Goal: Transaction & Acquisition: Download file/media

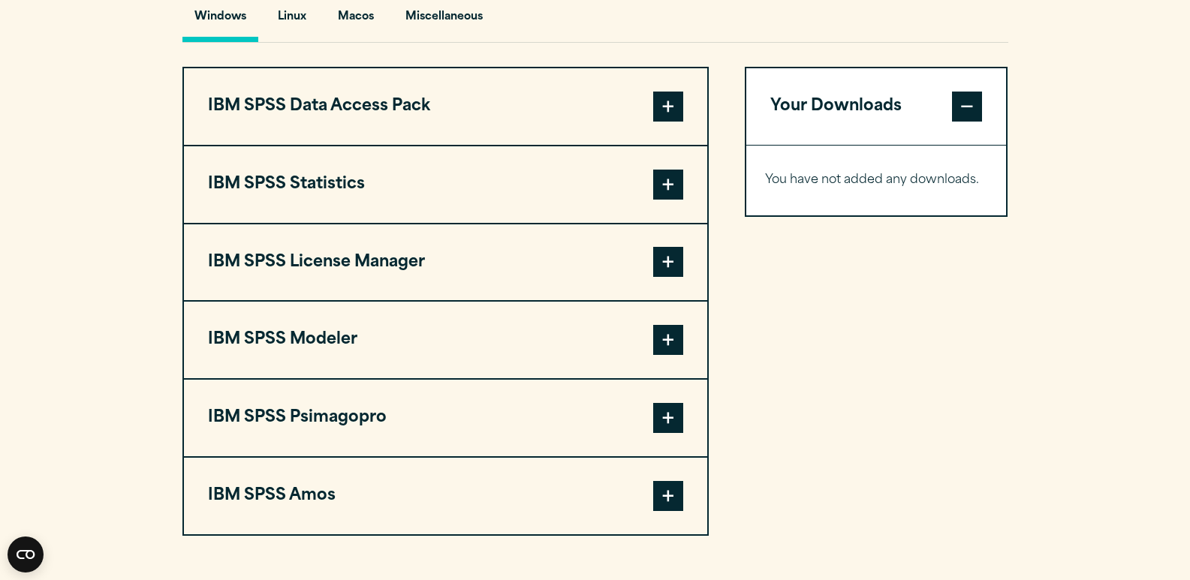
click at [669, 191] on span at bounding box center [668, 185] width 30 height 30
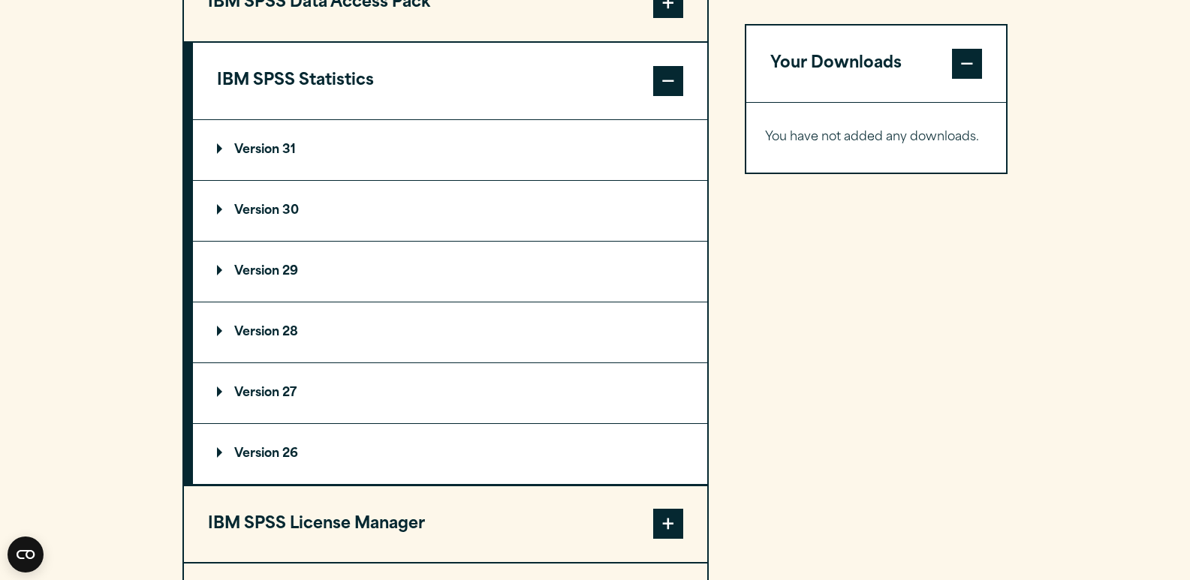
scroll to position [1255, 0]
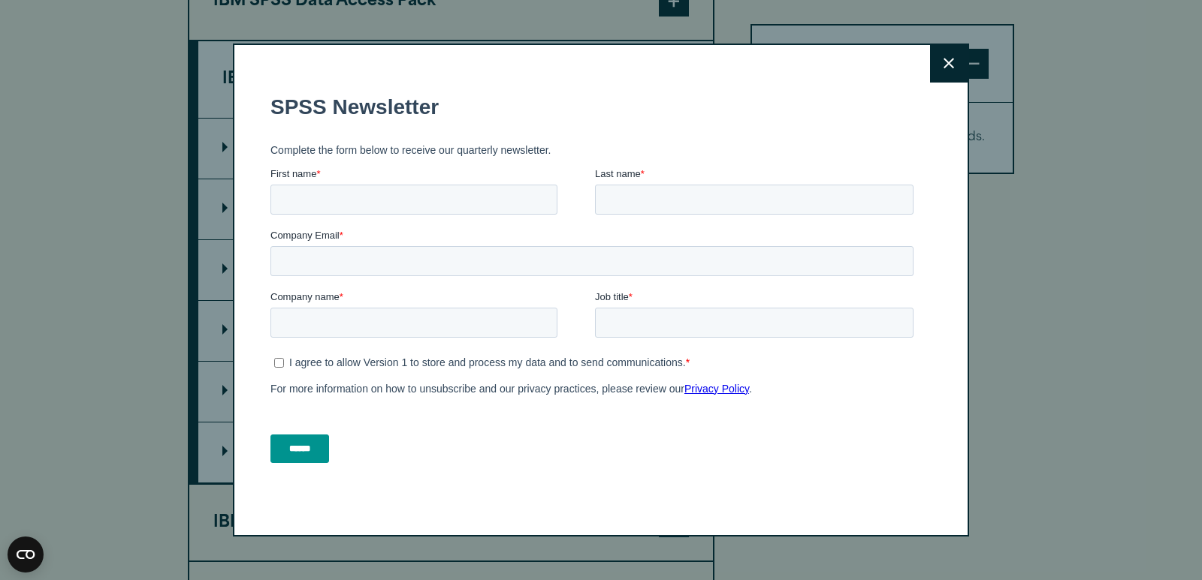
click at [942, 74] on button "Close" at bounding box center [949, 64] width 38 height 38
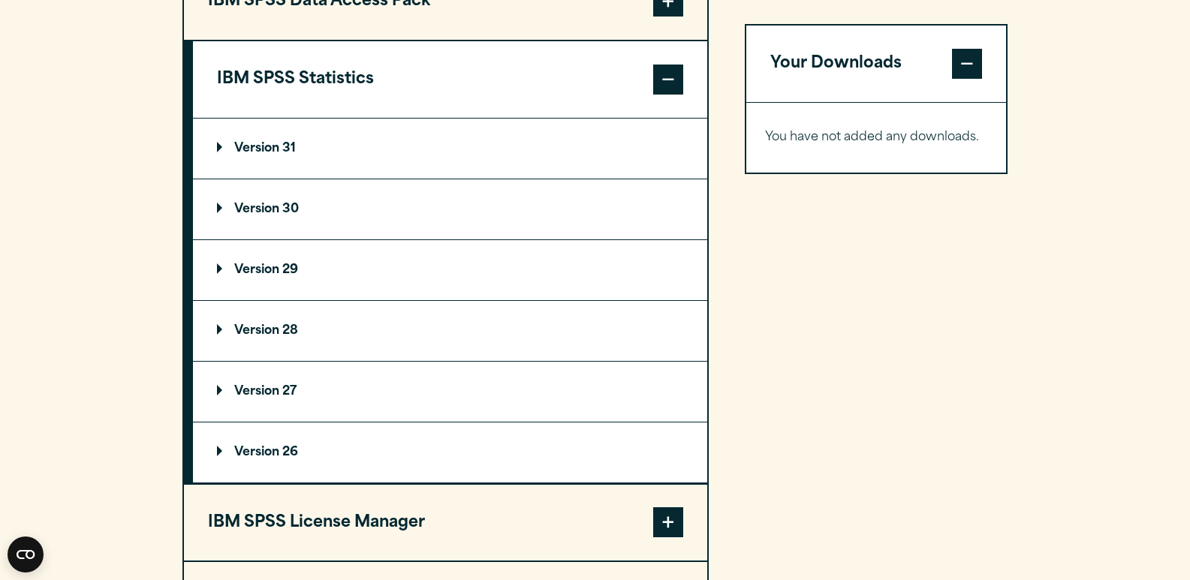
click at [271, 278] on summary "Version 29" at bounding box center [450, 270] width 514 height 60
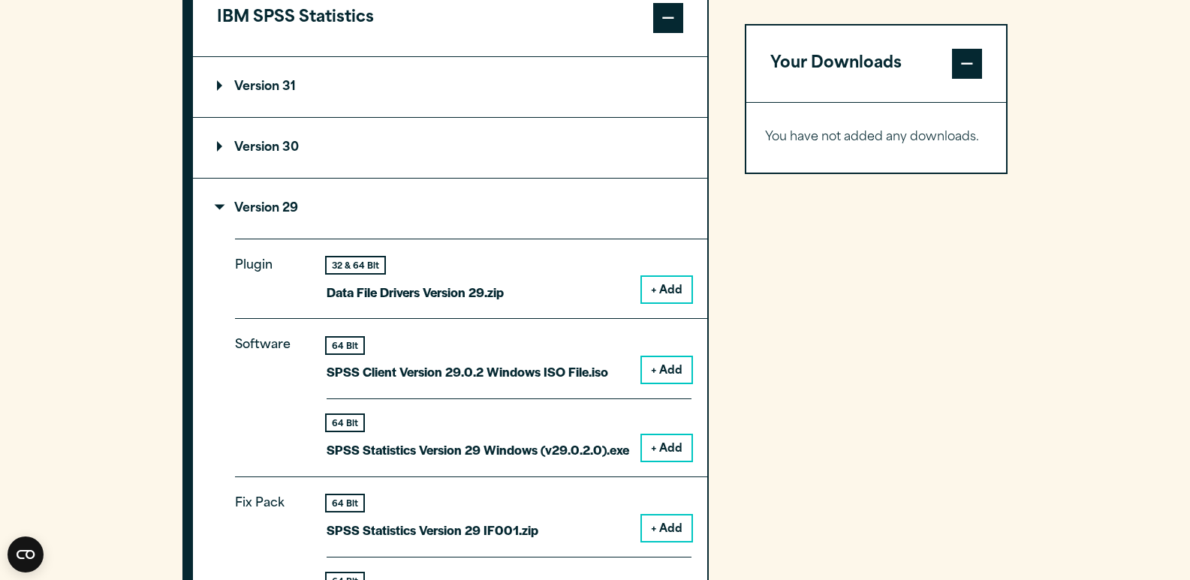
scroll to position [1319, 0]
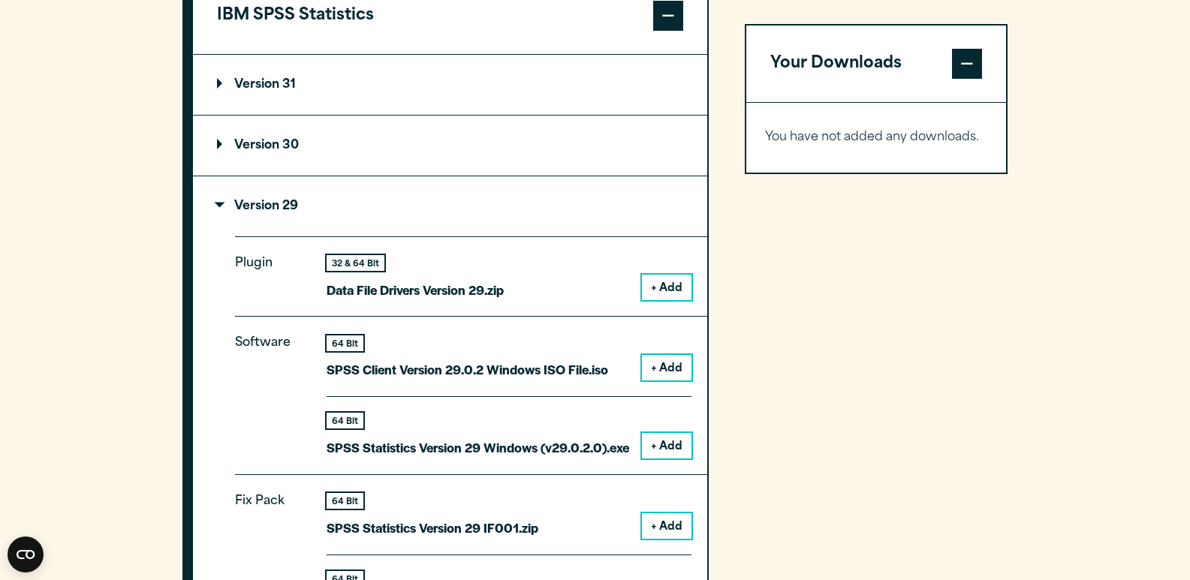
click at [674, 292] on button "+ Add" at bounding box center [667, 288] width 50 height 26
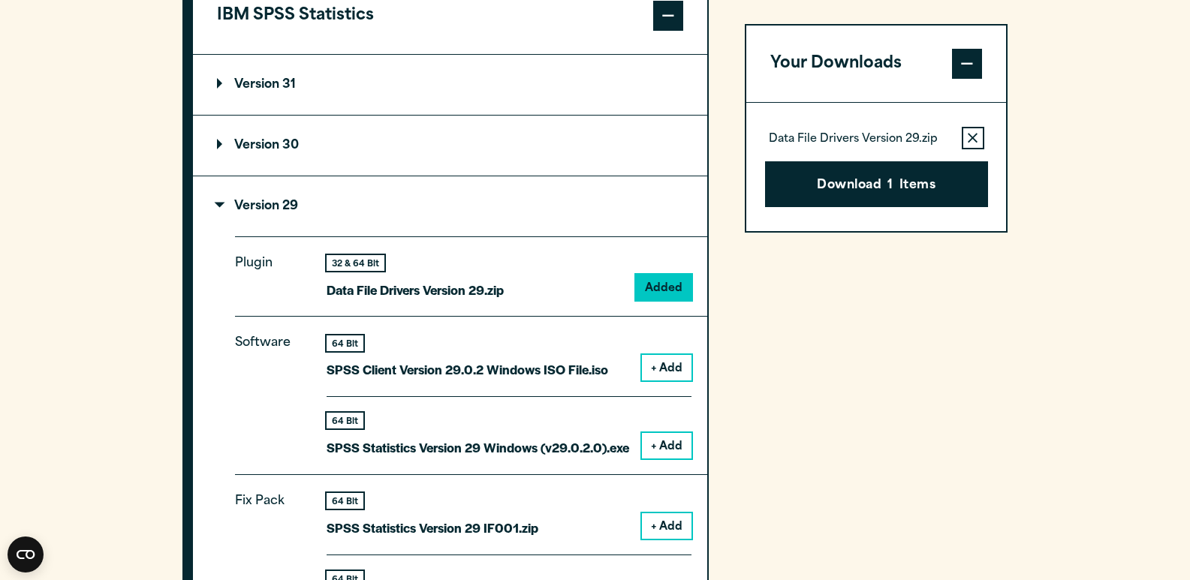
click at [674, 363] on button "+ Add" at bounding box center [667, 368] width 50 height 26
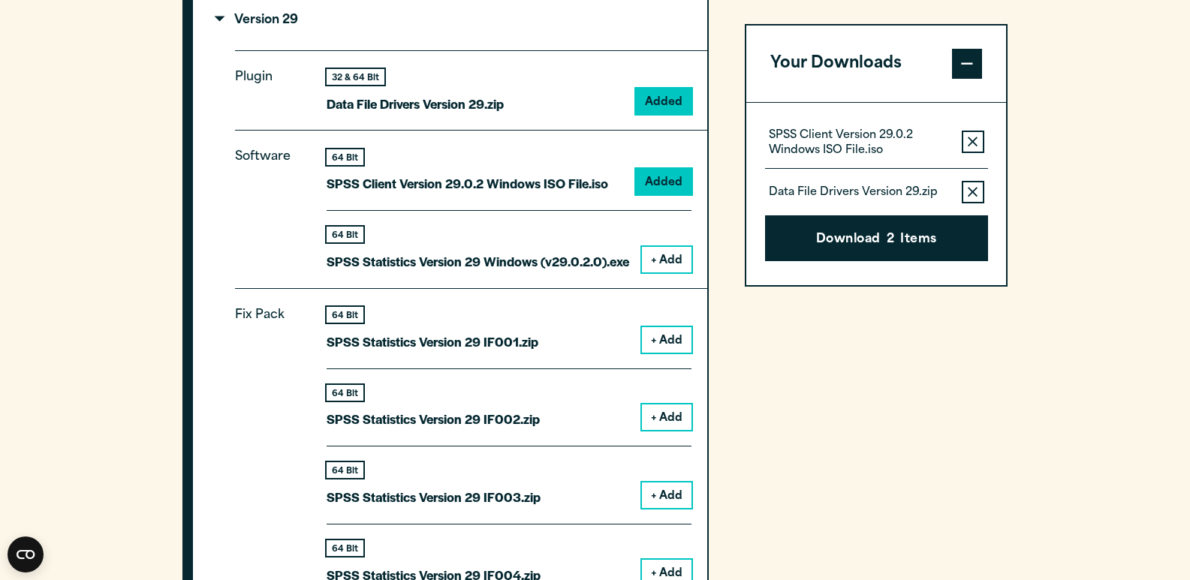
scroll to position [1506, 0]
click at [671, 261] on button "+ Add" at bounding box center [667, 259] width 50 height 26
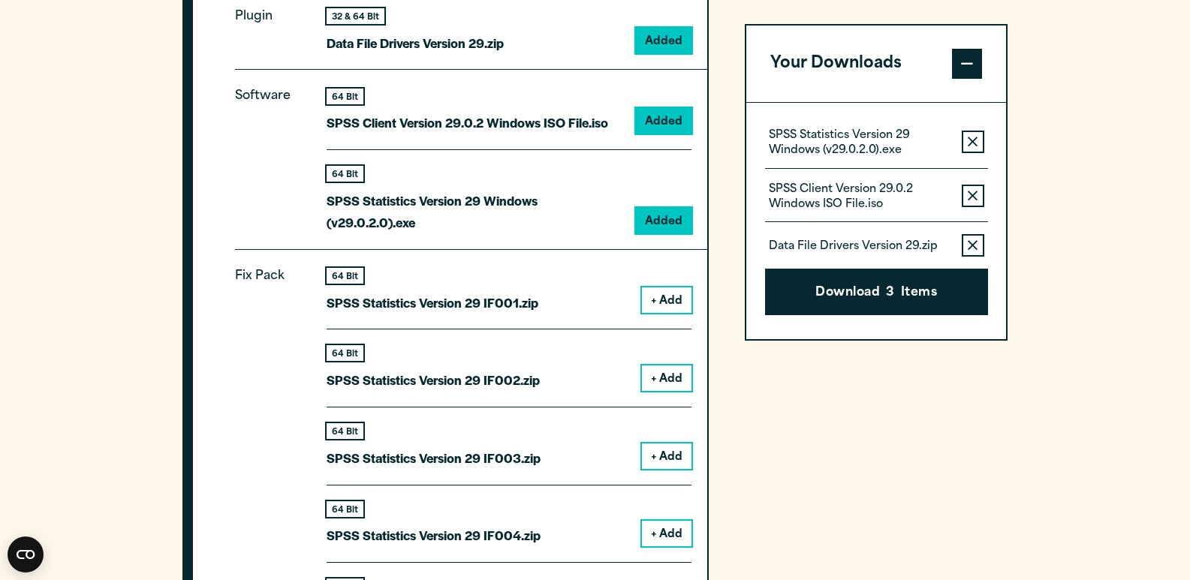
scroll to position [1570, 0]
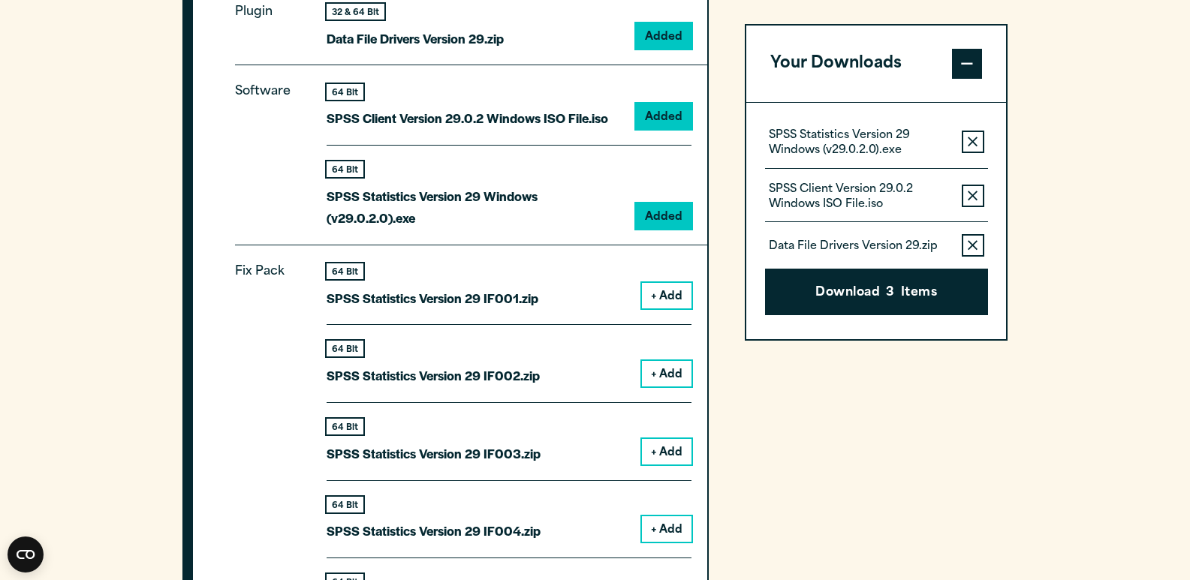
click at [667, 293] on button "+ Add" at bounding box center [667, 296] width 50 height 26
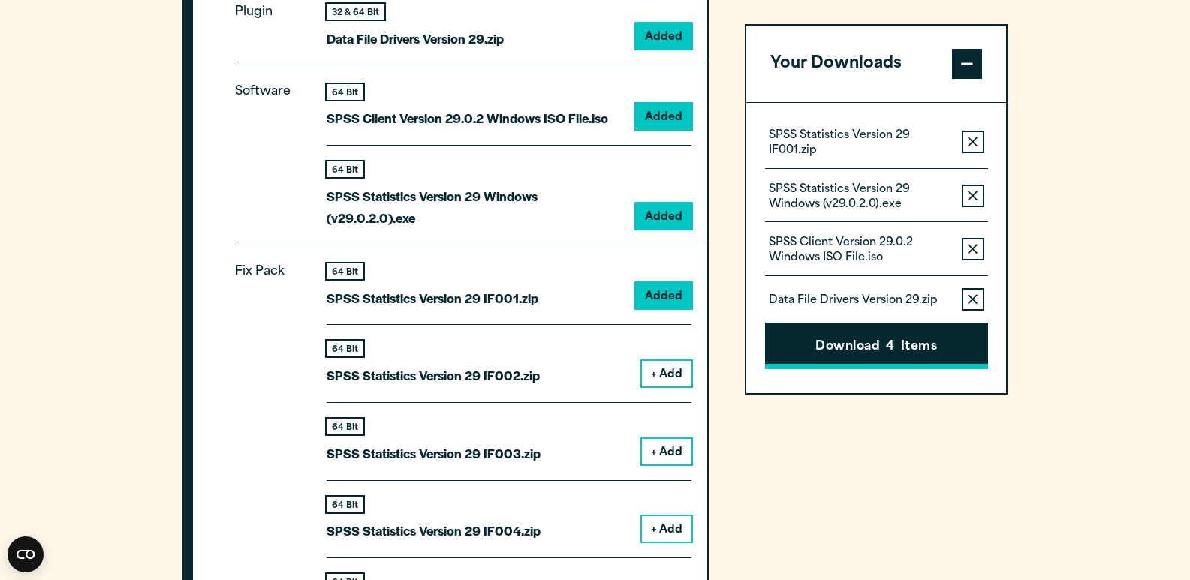
click at [907, 354] on button "Download 4 Items" at bounding box center [876, 346] width 223 height 47
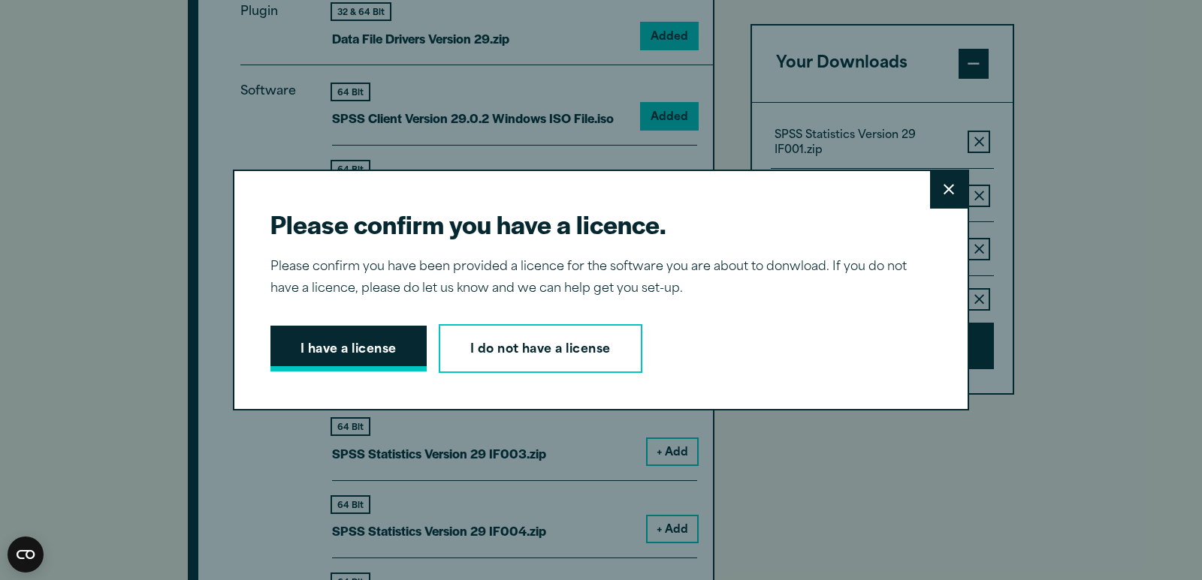
click at [370, 351] on button "I have a license" at bounding box center [348, 349] width 156 height 47
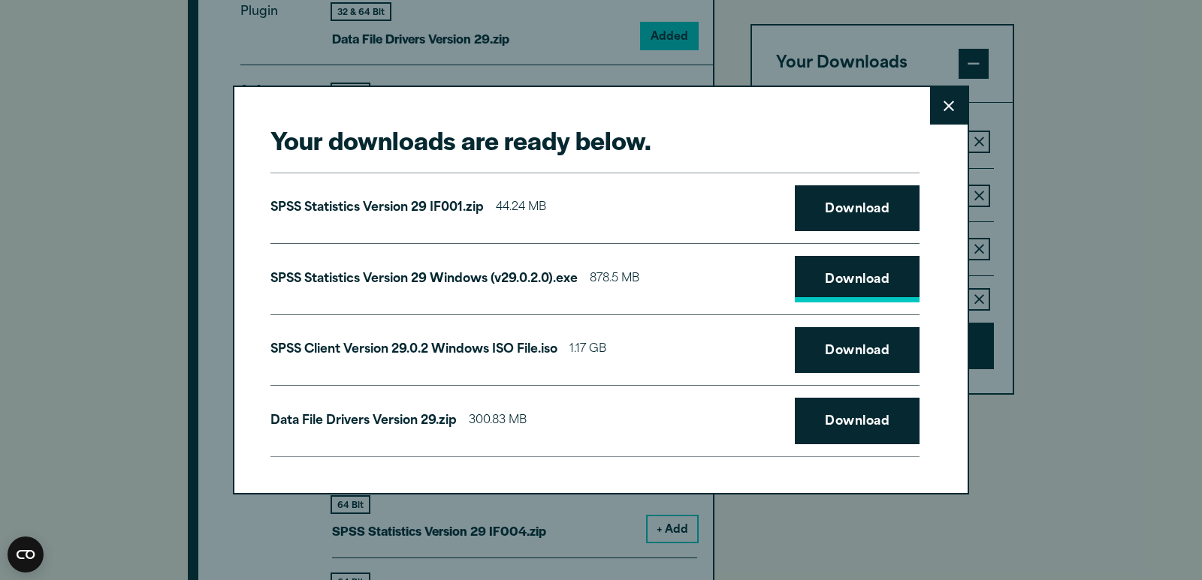
click at [822, 277] on link "Download" at bounding box center [856, 279] width 125 height 47
click at [731, 119] on div "Your downloads are ready below. Close SPSS Statistics Version 29 IF001.zip 44.2…" at bounding box center [601, 290] width 736 height 409
click at [957, 101] on button "Close" at bounding box center [949, 106] width 38 height 38
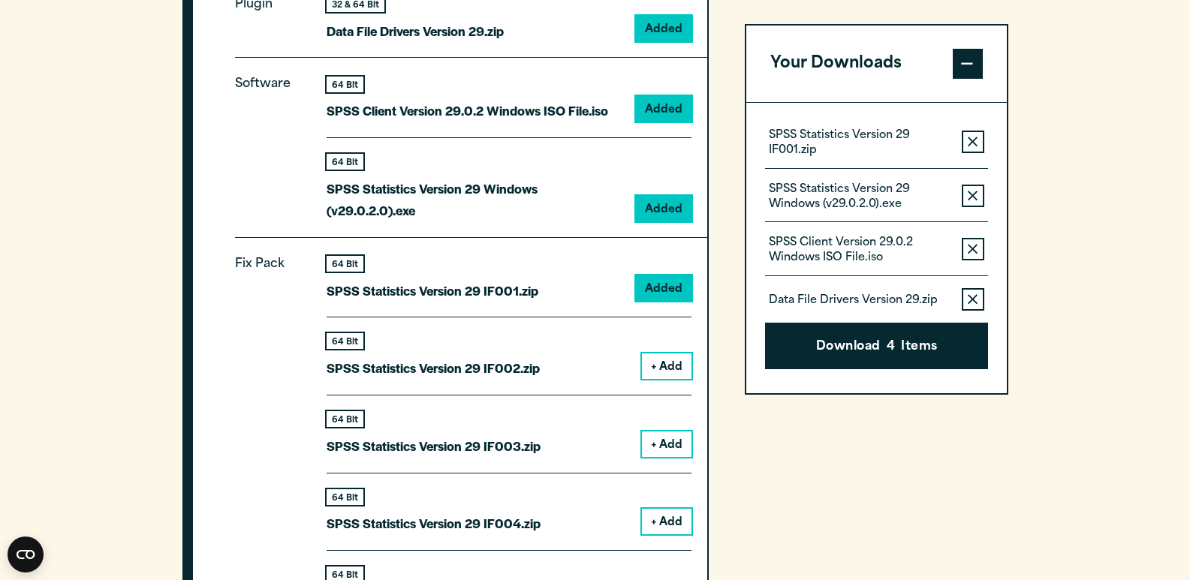
scroll to position [1634, 0]
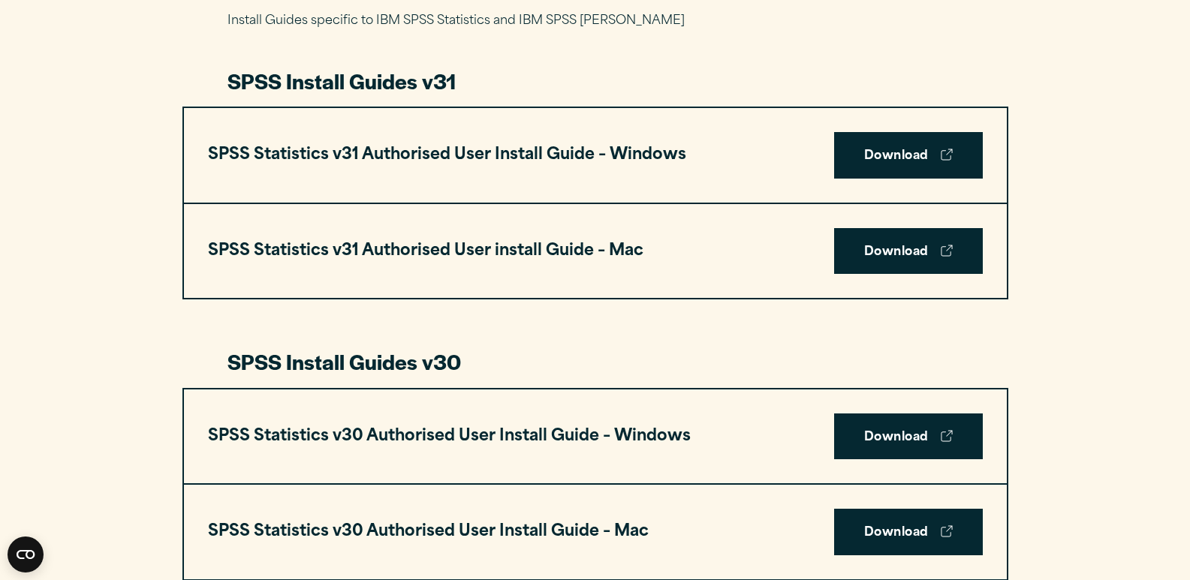
scroll to position [1419, 0]
